Goal: Transaction & Acquisition: Purchase product/service

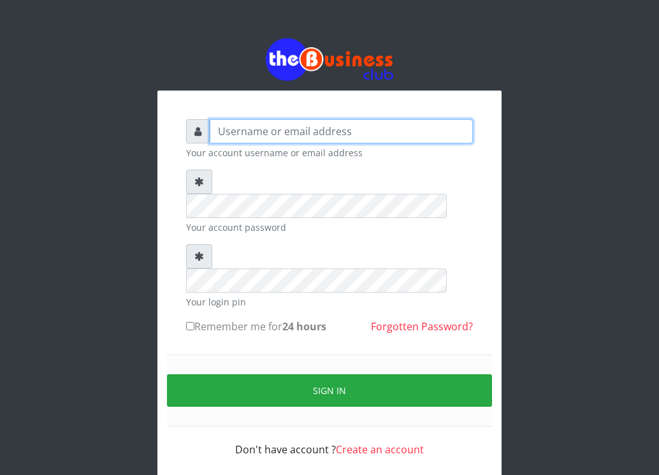
type input "osaweagatha"
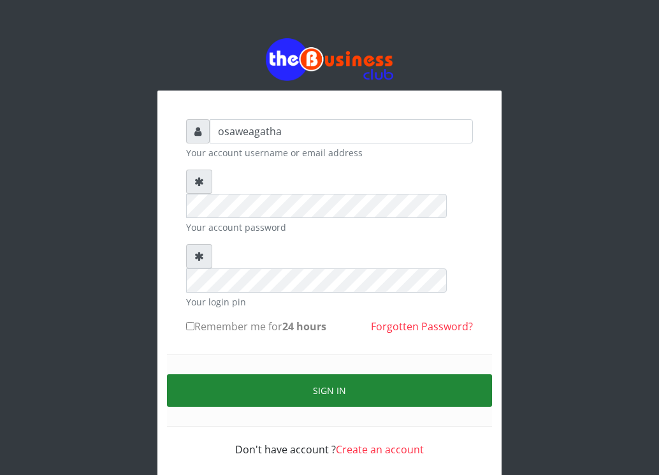
click at [327, 374] on button "Sign in" at bounding box center [329, 390] width 325 height 32
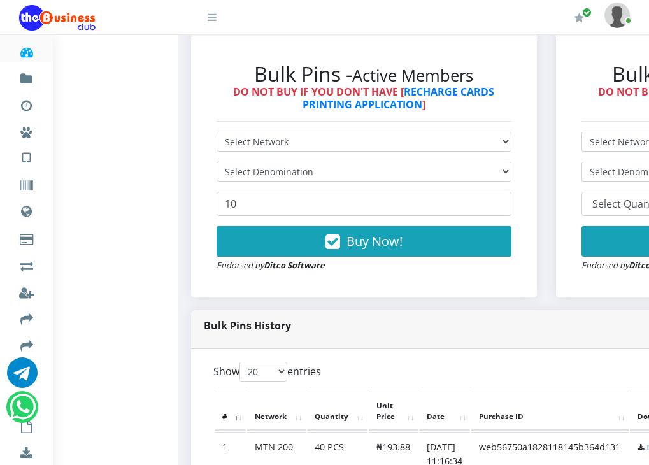
scroll to position [382, 0]
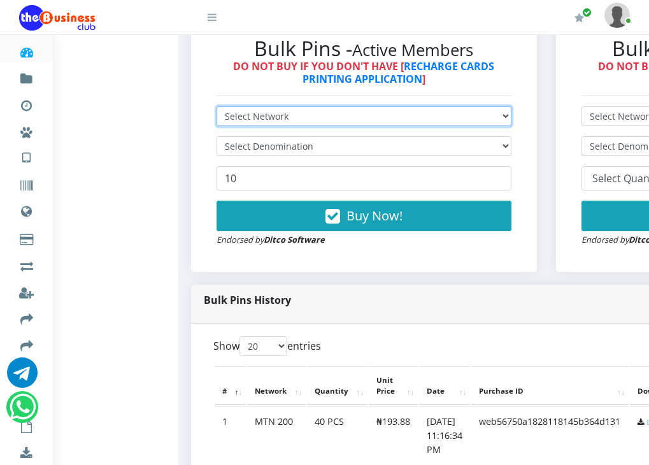
click at [349, 126] on select "Select Network MTN Globacom 9Mobile Airtel" at bounding box center [364, 116] width 295 height 20
select select "MTN"
click at [223, 126] on select "Select Network MTN Globacom 9Mobile Airtel" at bounding box center [364, 116] width 295 height 20
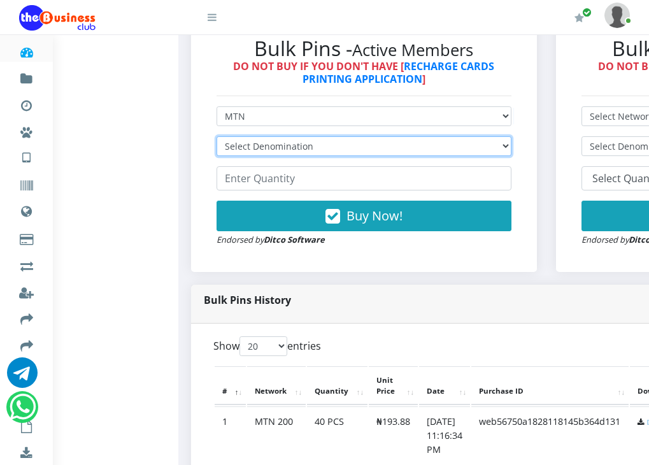
click at [342, 156] on select "Select Denomination MTN NGN100 - ₦96.94 MTN NGN200 - ₦193.88 MTN NGN400 - ₦387.…" at bounding box center [364, 146] width 295 height 20
select select "484.7-500"
click at [223, 156] on select "Select Denomination MTN NGN100 - ₦96.94 MTN NGN200 - ₦193.88 MTN NGN400 - ₦387.…" at bounding box center [364, 146] width 295 height 20
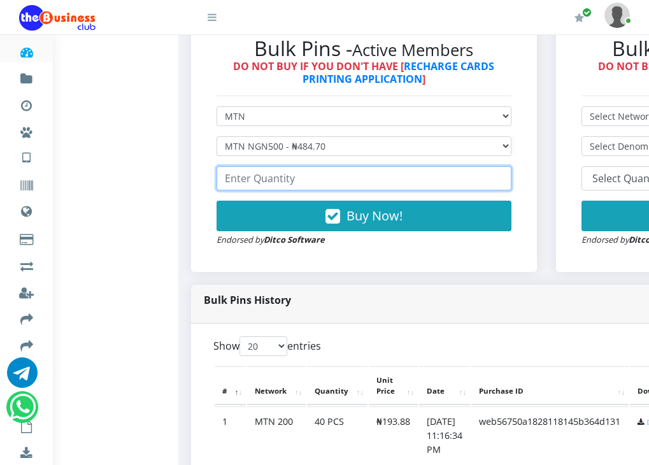
click at [322, 190] on input "number" at bounding box center [364, 178] width 295 height 24
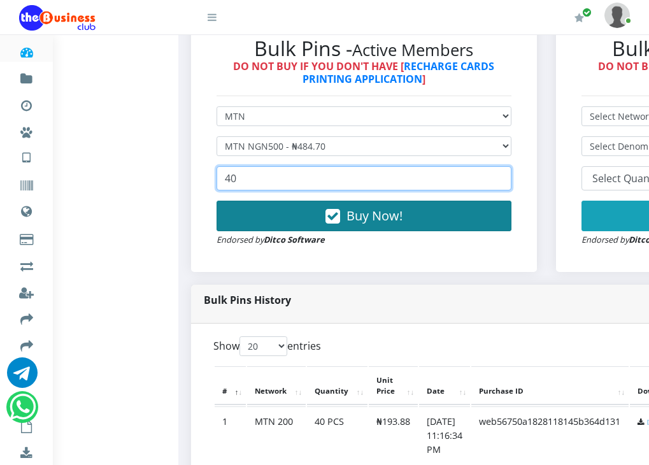
type input "40"
click at [352, 231] on button "Buy Now!" at bounding box center [364, 216] width 295 height 31
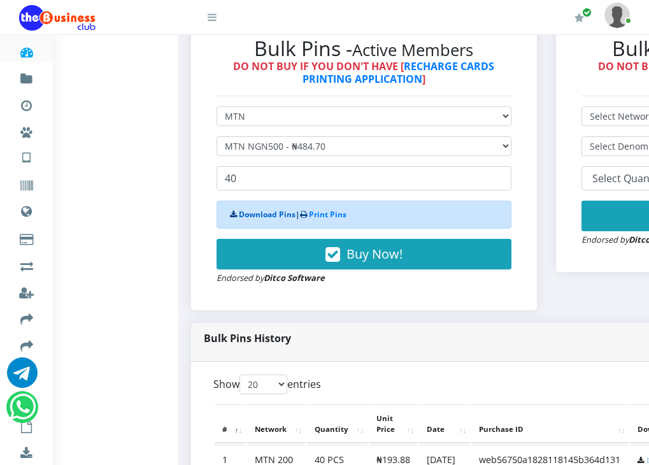
click at [270, 220] on link "Download Pins" at bounding box center [267, 214] width 57 height 11
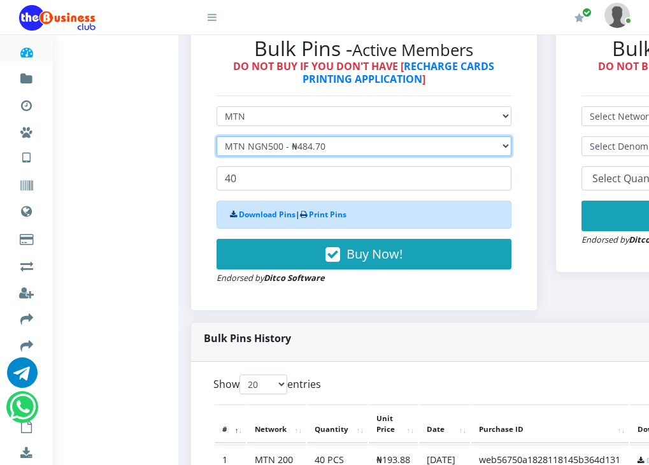
click at [334, 156] on select "Select Denomination MTN NGN100 - ₦96.94 MTN NGN200 - ₦193.88 MTN NGN400 - ₦387.…" at bounding box center [364, 146] width 295 height 20
select select "969.4-1000"
click at [223, 156] on select "Select Denomination MTN NGN100 - ₦96.94 MTN NGN200 - ₦193.88 MTN NGN400 - ₦387.…" at bounding box center [364, 146] width 295 height 20
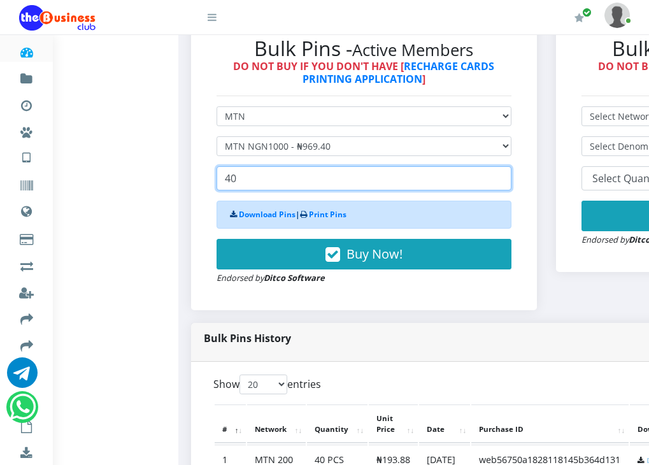
click at [283, 190] on input "40" at bounding box center [364, 178] width 295 height 24
type input "4"
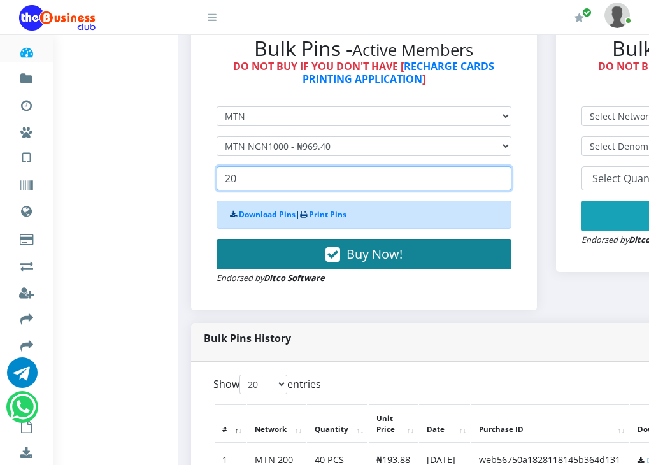
type input "20"
click at [339, 261] on icon "button" at bounding box center [333, 254] width 15 height 13
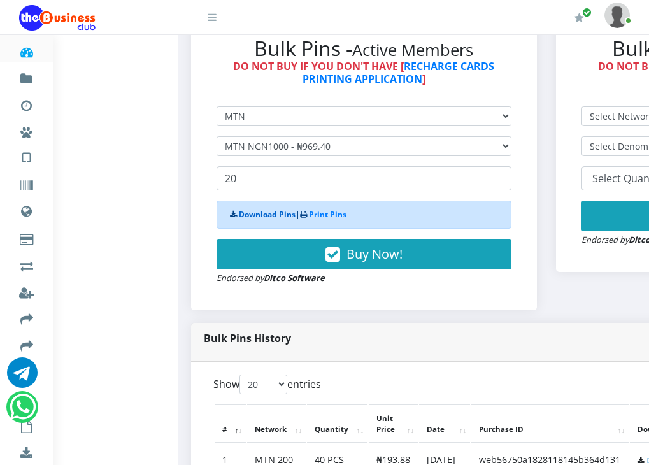
click at [290, 220] on link "Download Pins" at bounding box center [267, 214] width 57 height 11
click at [488, 362] on div "Bulk Pins History" at bounding box center [546, 342] width 710 height 39
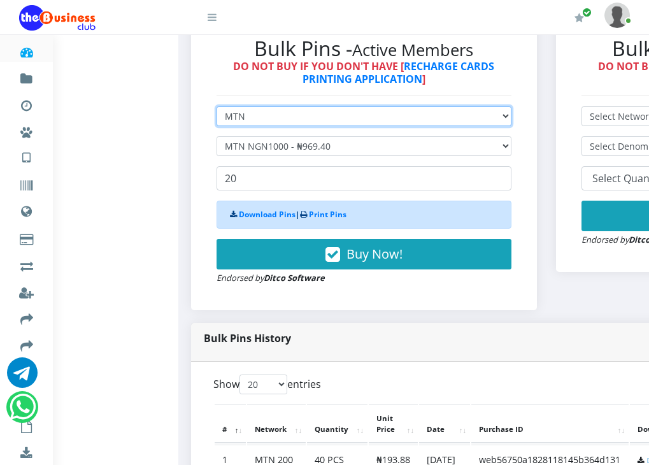
click at [512, 126] on select "Select Network MTN Globacom 9Mobile Airtel" at bounding box center [364, 116] width 295 height 20
select select "Glo"
click at [223, 126] on select "Select Network MTN Globacom 9Mobile Airtel" at bounding box center [364, 116] width 295 height 20
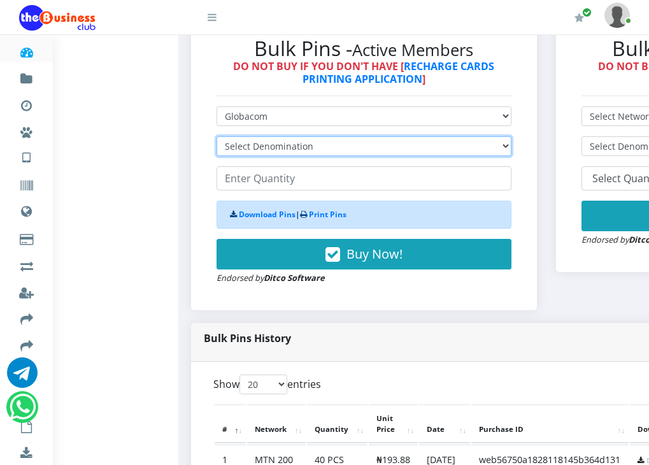
click at [338, 156] on select "Select Denomination Glo NGN100 - ₦96.45 Glo NGN200 - ₦192.90 Glo NGN500 - ₦482.…" at bounding box center [364, 146] width 295 height 20
select select "964.5-1000"
click at [223, 156] on select "Select Denomination Glo NGN100 - ₦96.45 Glo NGN200 - ₦192.90 Glo NGN500 - ₦482.…" at bounding box center [364, 146] width 295 height 20
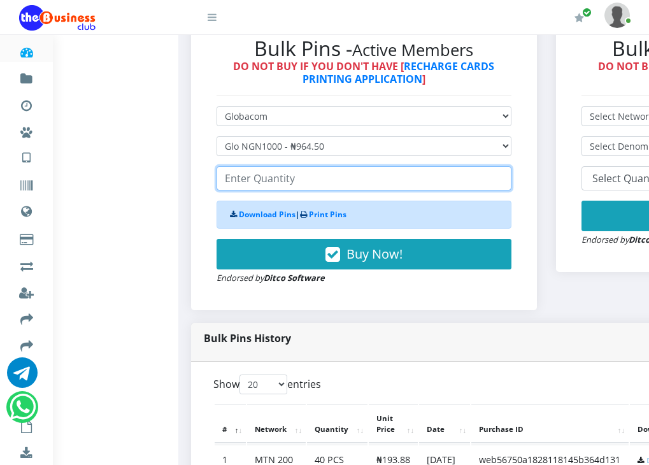
click at [308, 190] on input "number" at bounding box center [364, 178] width 295 height 24
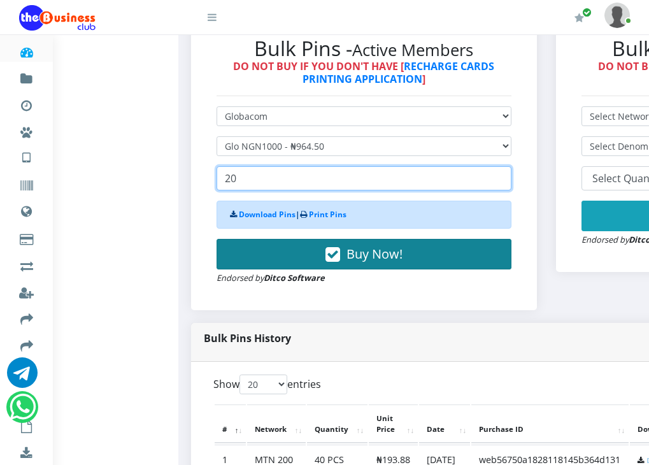
type input "20"
click at [340, 261] on icon "button" at bounding box center [333, 254] width 15 height 13
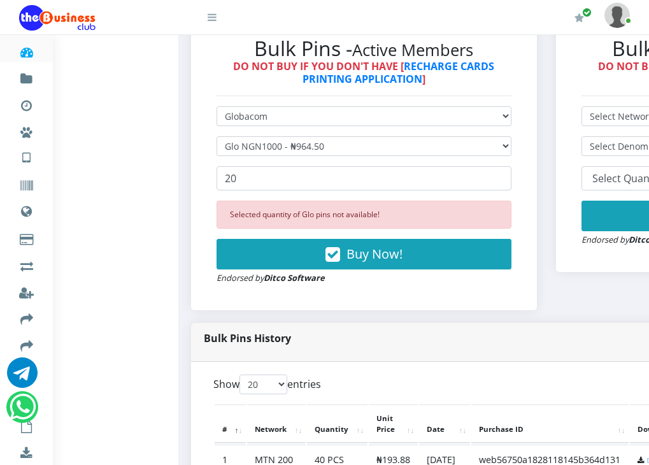
click at [327, 229] on div "Selected quantity of Glo pins not available!" at bounding box center [364, 215] width 295 height 28
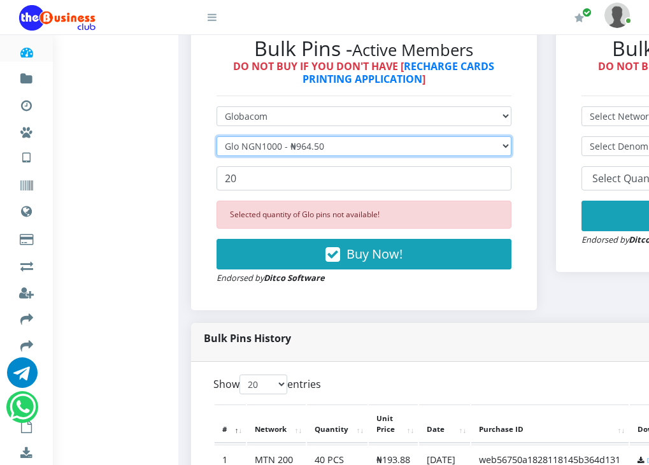
click at [512, 156] on select "Select Denomination Glo NGN100 - ₦96.45 Glo NGN200 - ₦192.90 Glo NGN500 - ₦482.…" at bounding box center [364, 146] width 295 height 20
select select "482.25-500"
click at [223, 156] on select "Select Denomination Glo NGN100 - ₦96.45 Glo NGN200 - ₦192.90 Glo NGN500 - ₦482.…" at bounding box center [364, 146] width 295 height 20
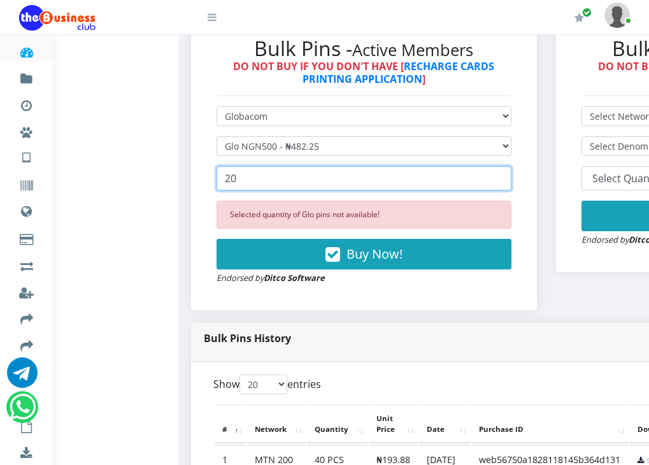
click at [378, 190] on input "20" at bounding box center [364, 178] width 295 height 24
type input "2"
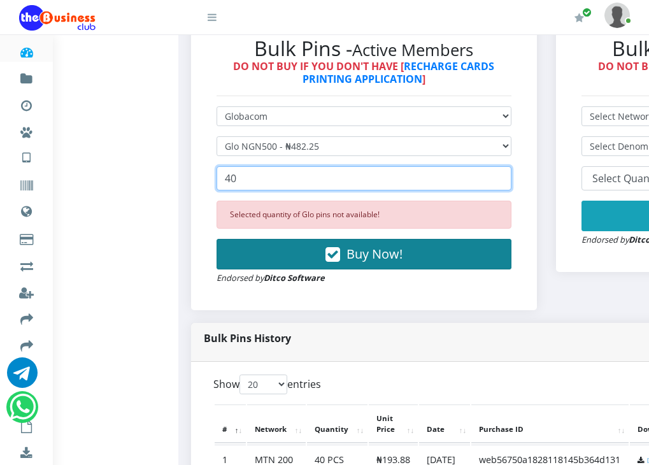
type input "40"
click at [340, 261] on icon "button" at bounding box center [333, 254] width 15 height 13
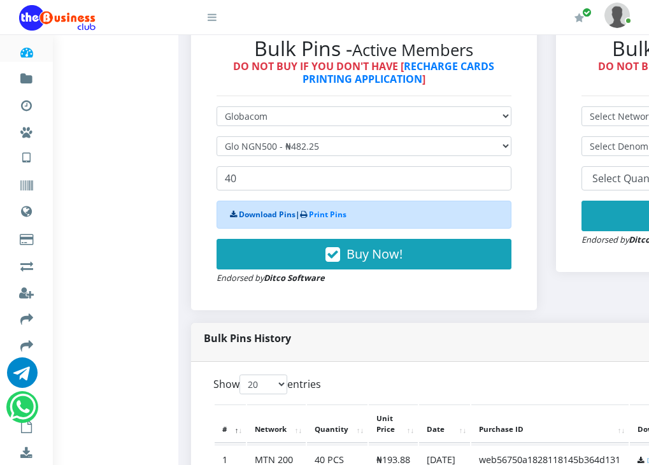
click at [284, 220] on link "Download Pins" at bounding box center [267, 214] width 57 height 11
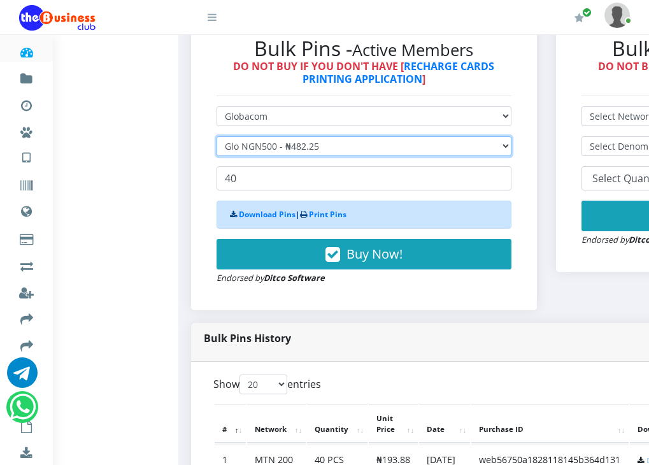
click at [508, 156] on select "Select Denomination Glo NGN100 - ₦96.45 Glo NGN200 - ₦192.90 Glo NGN500 - ₦482.…" at bounding box center [364, 146] width 295 height 20
select select "964.5-1000"
click at [223, 156] on select "Select Denomination Glo NGN100 - ₦96.45 Glo NGN200 - ₦192.90 Glo NGN500 - ₦482.…" at bounding box center [364, 146] width 295 height 20
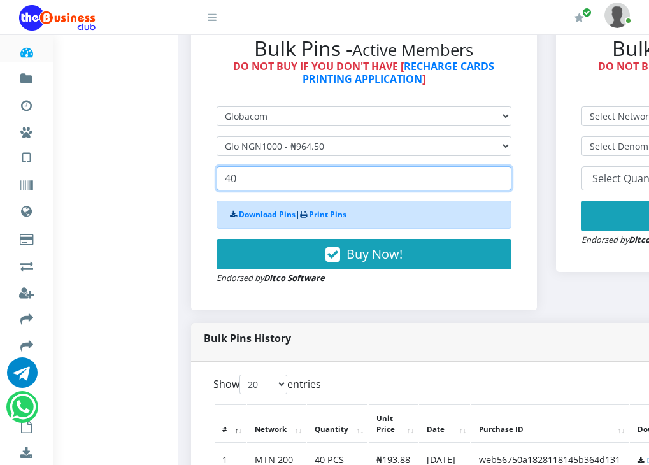
click at [383, 190] on input "40" at bounding box center [364, 178] width 295 height 24
type input "4"
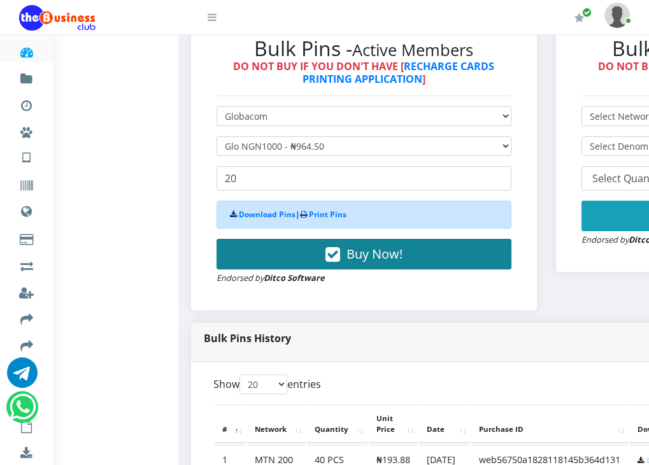
click at [357, 262] on span "Buy Now!" at bounding box center [375, 253] width 56 height 17
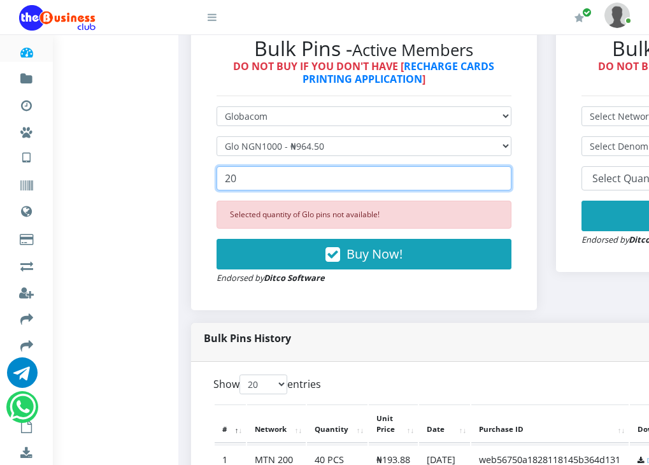
click at [262, 190] on input "20" at bounding box center [364, 178] width 295 height 24
type input "2"
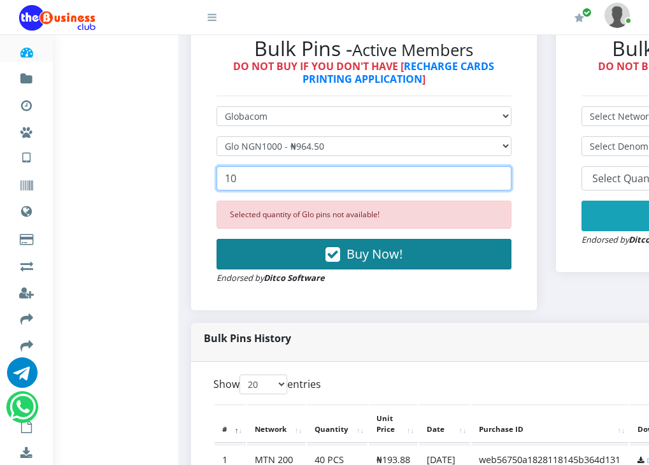
type input "10"
click at [355, 269] on button "Buy Now!" at bounding box center [364, 254] width 295 height 31
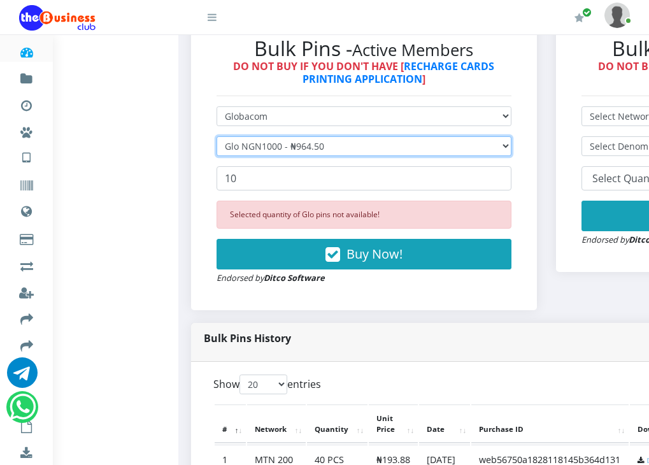
click at [512, 156] on select "Select Denomination Glo NGN100 - ₦96.45 Glo NGN200 - ₦192.90 Glo NGN500 - ₦482.…" at bounding box center [364, 146] width 295 height 20
select select "192.9-200"
click at [223, 156] on select "Select Denomination Glo NGN100 - ₦96.45 Glo NGN200 - ₦192.90 Glo NGN500 - ₦482.…" at bounding box center [364, 146] width 295 height 20
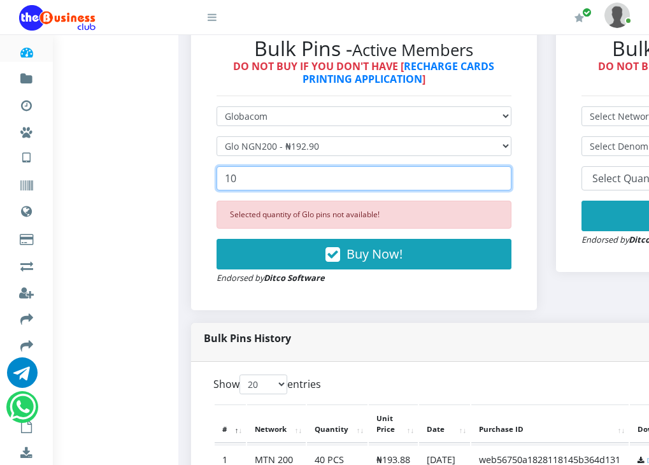
click at [363, 190] on input "10" at bounding box center [364, 178] width 295 height 24
type input "1"
click at [299, 190] on input "number" at bounding box center [364, 178] width 295 height 24
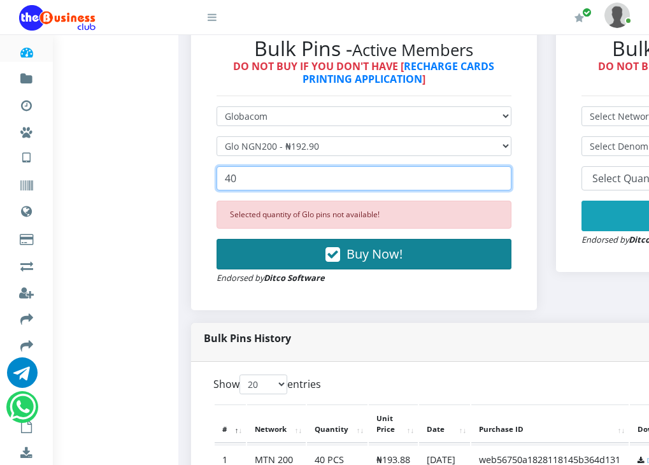
type input "40"
click at [340, 261] on icon "button" at bounding box center [333, 254] width 15 height 13
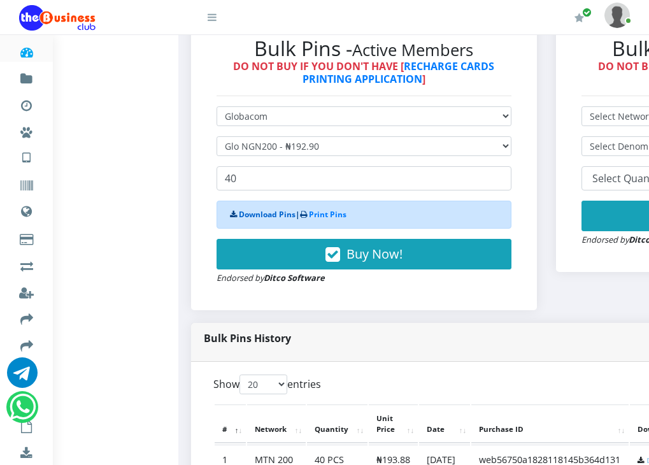
click at [293, 220] on link "Download Pins" at bounding box center [267, 214] width 57 height 11
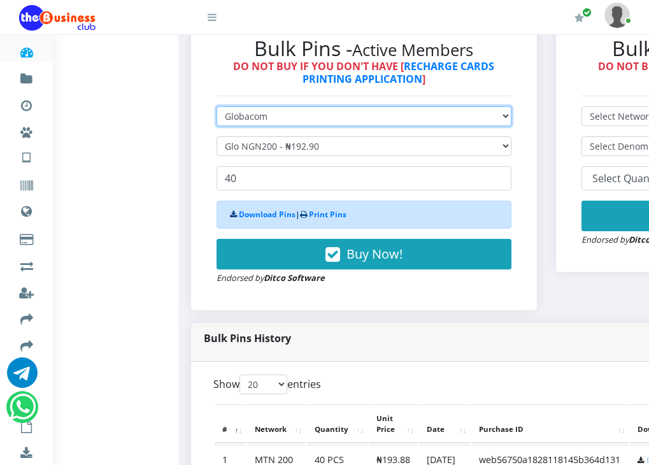
click at [325, 126] on select "Select Network MTN Globacom 9Mobile Airtel" at bounding box center [364, 116] width 295 height 20
select select "MTN"
click at [223, 126] on select "Select Network MTN Globacom 9Mobile Airtel" at bounding box center [364, 116] width 295 height 20
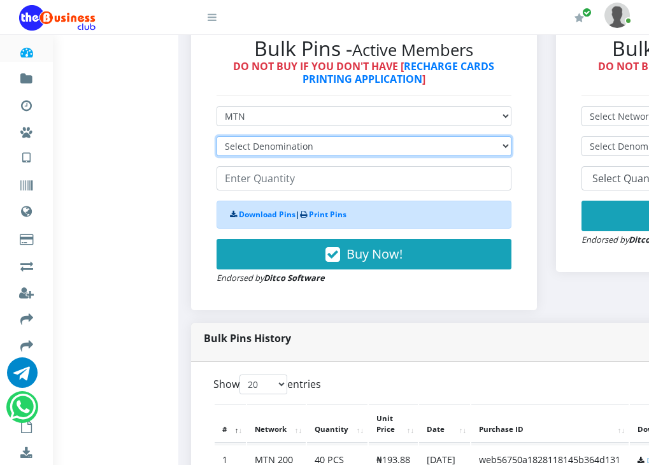
click at [512, 156] on select "Select Denomination MTN NGN100 - ₦96.94 MTN NGN200 - ₦193.88 MTN NGN400 - ₦387.…" at bounding box center [364, 146] width 295 height 20
select select "193.88-200"
click at [223, 156] on select "Select Denomination MTN NGN100 - ₦96.94 MTN NGN200 - ₦193.88 MTN NGN400 - ₦387.…" at bounding box center [364, 146] width 295 height 20
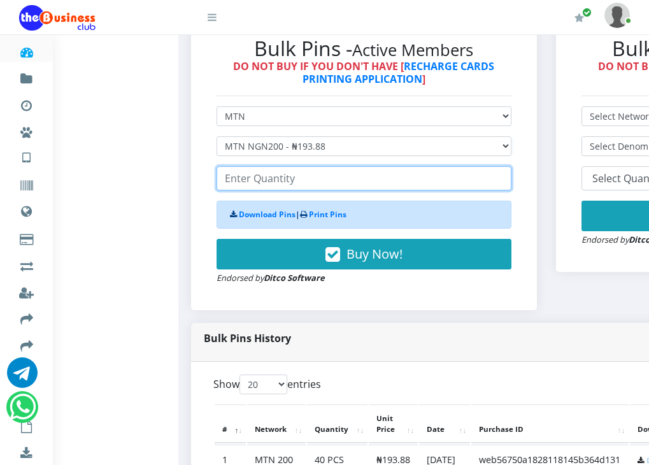
click at [283, 190] on input "number" at bounding box center [364, 178] width 295 height 24
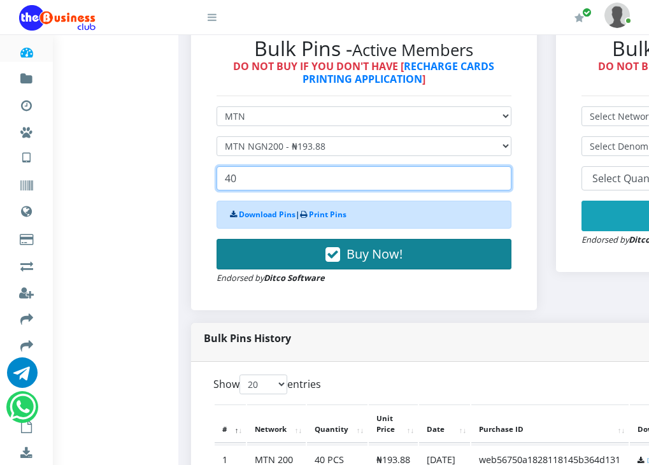
type input "40"
click at [340, 261] on icon "button" at bounding box center [333, 254] width 15 height 13
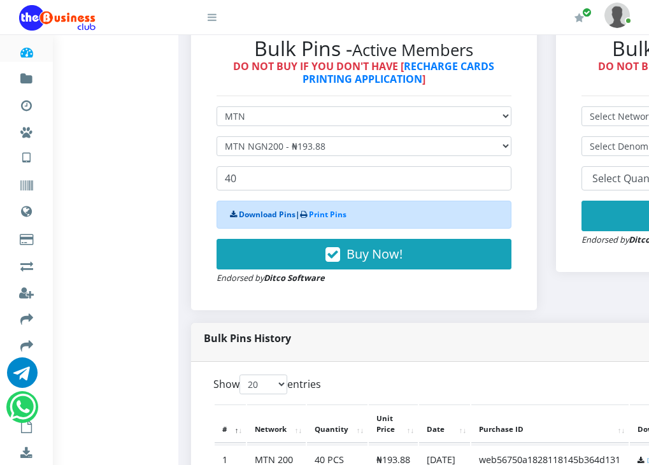
click at [268, 220] on link "Download Pins" at bounding box center [267, 214] width 57 height 11
click at [433, 362] on div "Bulk Pins History" at bounding box center [546, 342] width 710 height 39
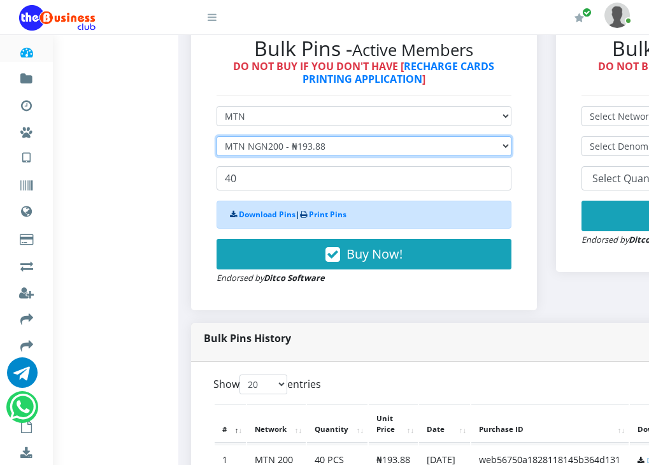
click at [477, 156] on select "Select Denomination MTN NGN100 - ₦96.94 MTN NGN200 - ₦193.88 MTN NGN400 - ₦387.…" at bounding box center [364, 146] width 295 height 20
select select "484.7-500"
click at [223, 156] on select "Select Denomination MTN NGN100 - ₦96.94 MTN NGN200 - ₦193.88 MTN NGN400 - ₦387.…" at bounding box center [364, 146] width 295 height 20
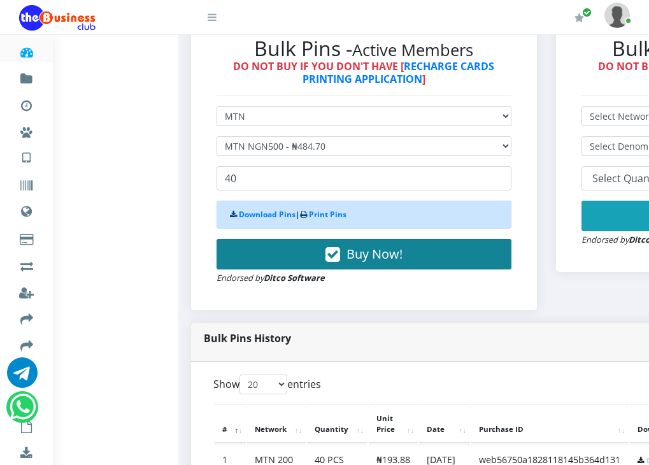
click at [376, 262] on span "Buy Now!" at bounding box center [375, 253] width 56 height 17
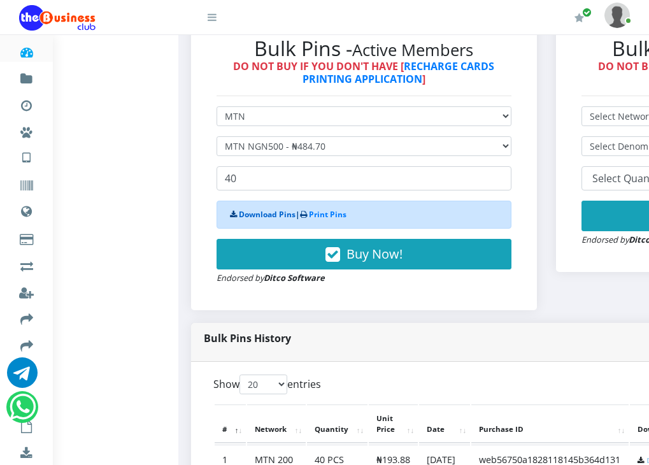
click at [272, 220] on link "Download Pins" at bounding box center [267, 214] width 57 height 11
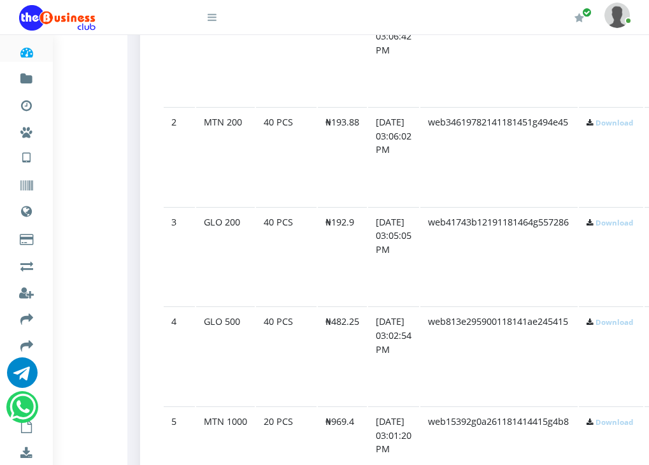
scroll to position [756, 51]
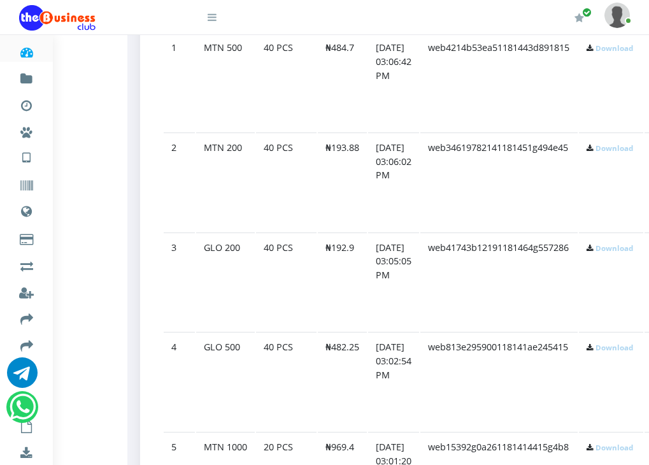
click at [633, 53] on link "Download" at bounding box center [615, 48] width 38 height 10
click at [626, 153] on link "Download" at bounding box center [615, 148] width 38 height 10
click at [631, 253] on link "Download" at bounding box center [615, 248] width 38 height 10
click at [633, 352] on link "Download" at bounding box center [615, 348] width 38 height 10
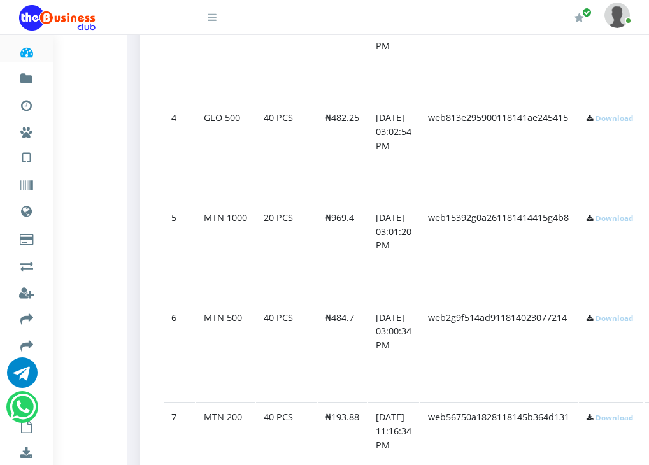
scroll to position [1011, 51]
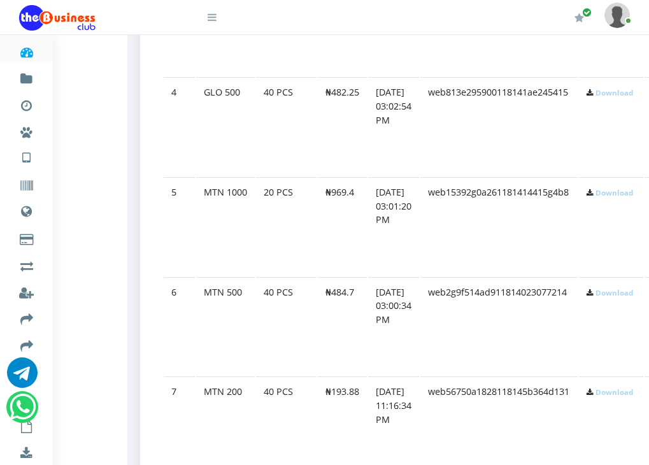
click at [628, 197] on link "Download" at bounding box center [615, 193] width 38 height 10
click at [630, 297] on link "Download" at bounding box center [615, 293] width 38 height 10
